Goal: Information Seeking & Learning: Learn about a topic

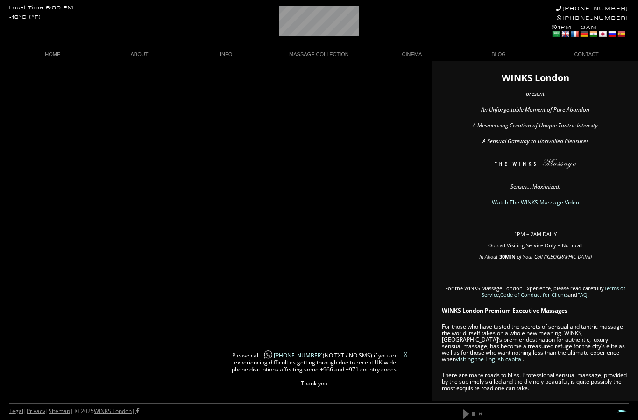
click at [410, 347] on div "X Please call +44 788 959 8888 (NO TXT / NO SMS) if you are experiencing diffic…" at bounding box center [319, 369] width 187 height 45
click at [404, 352] on link "X" at bounding box center [405, 355] width 3 height 6
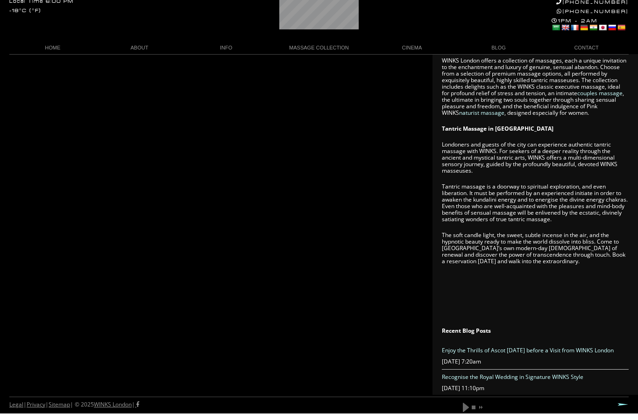
scroll to position [557, 0]
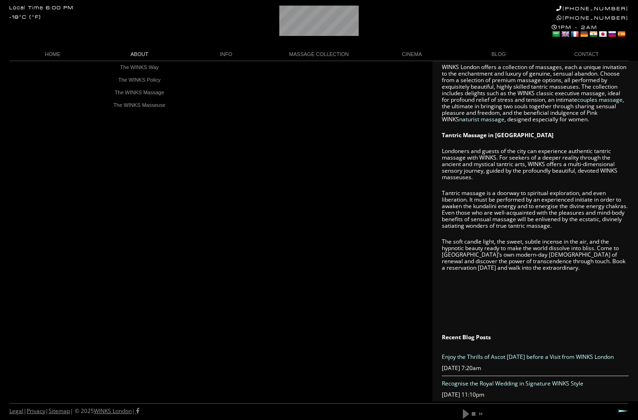
click at [129, 56] on link "ABOUT" at bounding box center [139, 54] width 87 height 13
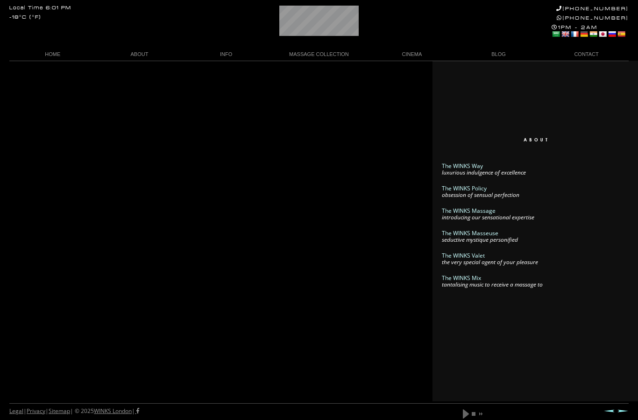
click at [516, 214] on em "introducing our sensational expertise" at bounding box center [488, 217] width 92 height 8
click at [478, 212] on link "The WINKS Massage" at bounding box center [469, 211] width 54 height 8
click at [481, 210] on link "The WINKS Massage" at bounding box center [469, 211] width 54 height 8
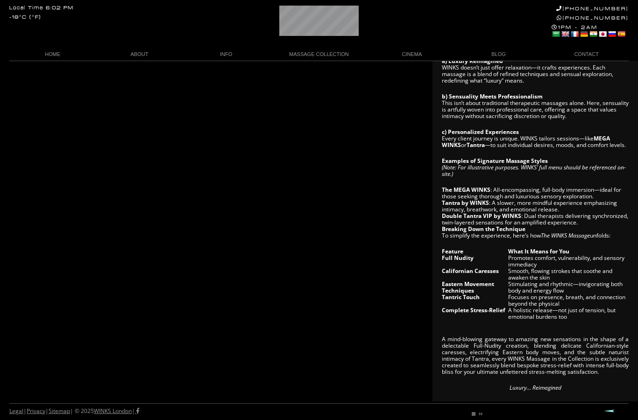
scroll to position [287, 0]
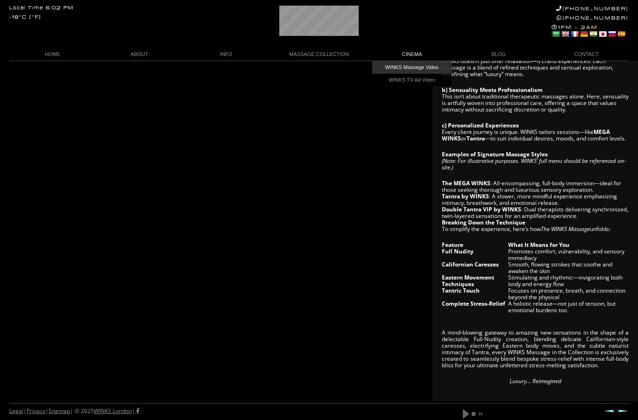
click at [431, 64] on link "WINKS Massage Video" at bounding box center [411, 67] width 79 height 13
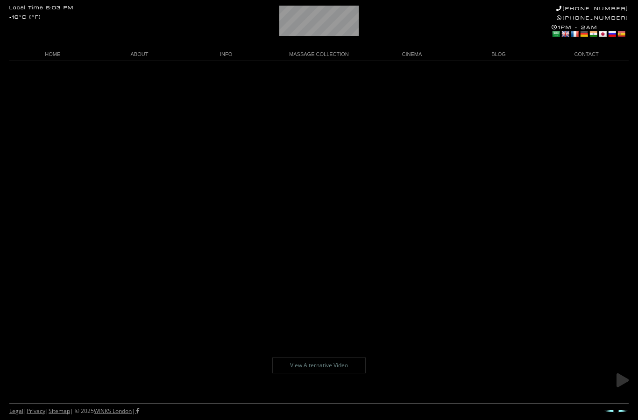
click at [630, 392] on link at bounding box center [622, 380] width 23 height 23
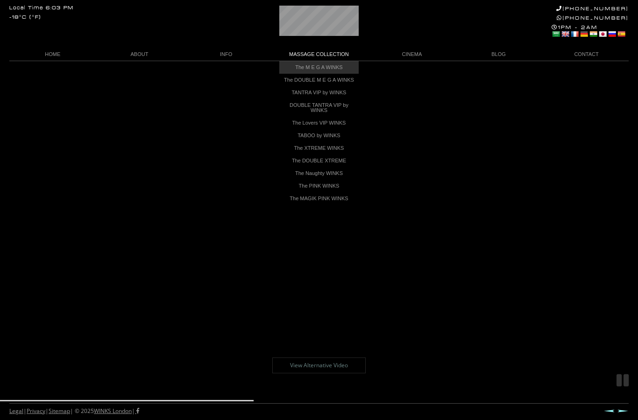
click at [337, 67] on link "The M E G A WINKS" at bounding box center [318, 67] width 79 height 13
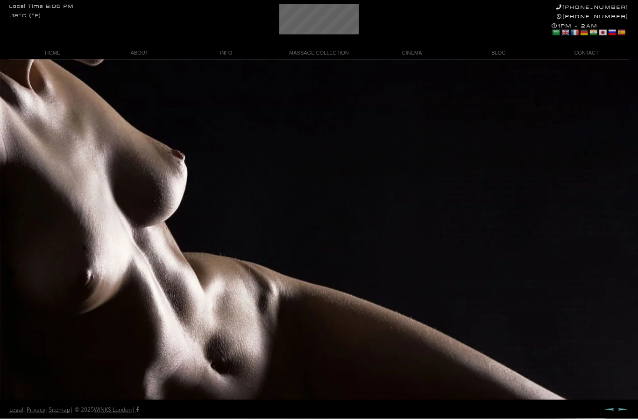
scroll to position [149, 0]
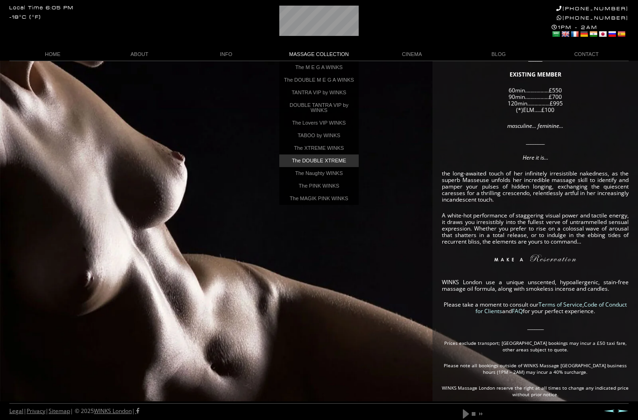
click at [340, 166] on link "The DOUBLE XTREME" at bounding box center [318, 161] width 79 height 13
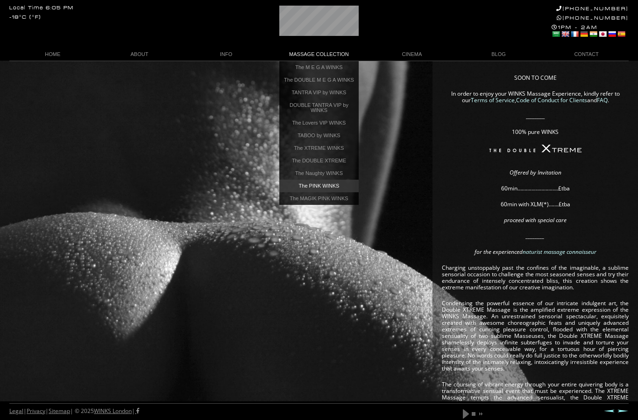
click at [343, 189] on link "The PINK WINKS" at bounding box center [318, 186] width 79 height 13
